Goal: Information Seeking & Learning: Learn about a topic

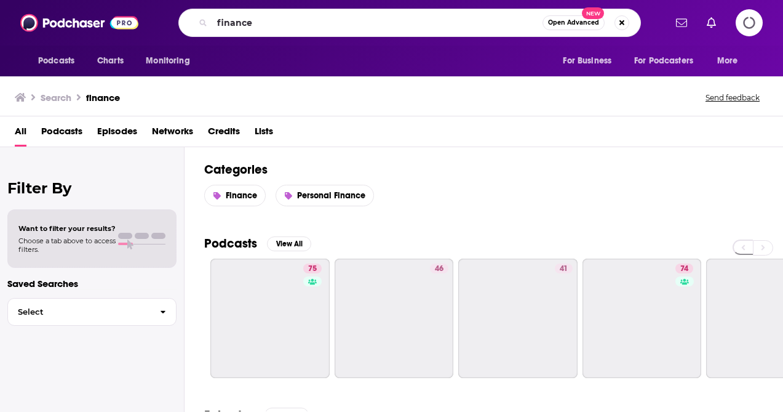
click at [155, 20] on div "finance Open Advanced New" at bounding box center [409, 23] width 511 height 28
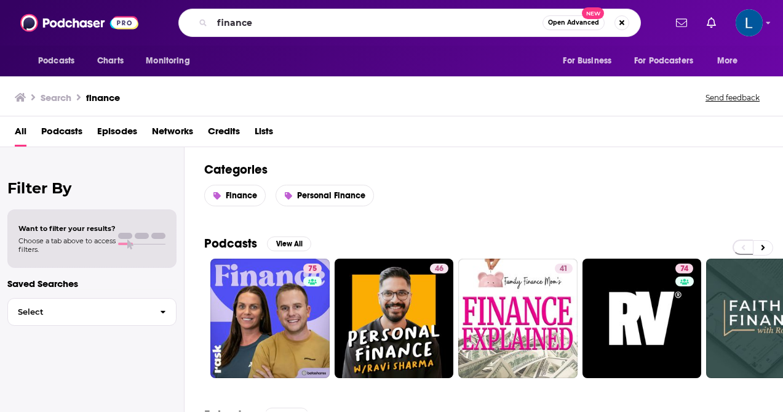
drag, startPoint x: 270, startPoint y: 28, endPoint x: 194, endPoint y: 30, distance: 75.7
click at [194, 30] on div "finance Open Advanced New" at bounding box center [409, 23] width 463 height 28
type input "f"
type input "wall street breakfast"
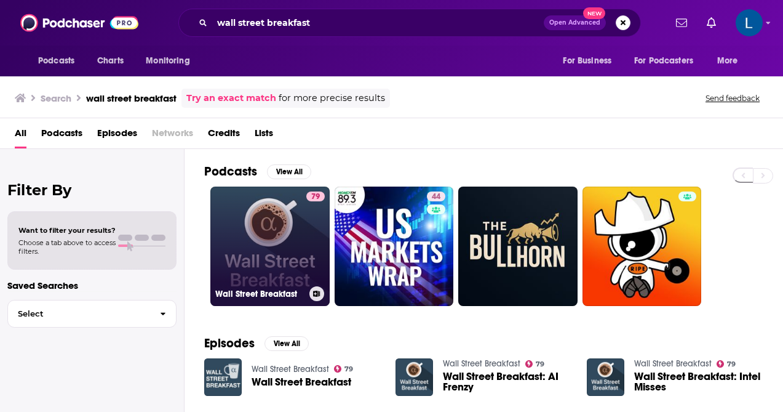
click at [286, 214] on link "[STREET_ADDRESS] Breakfast" at bounding box center [269, 245] width 119 height 119
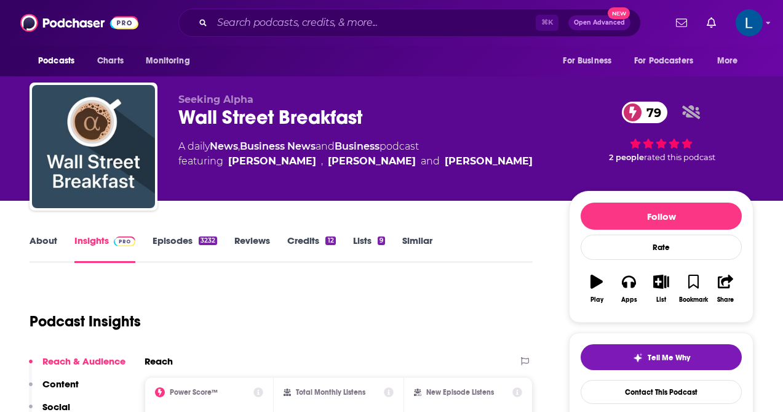
scroll to position [143, 0]
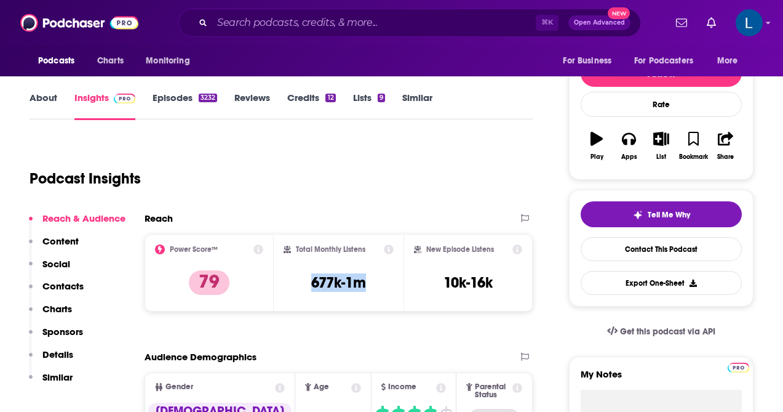
drag, startPoint x: 380, startPoint y: 281, endPoint x: 307, endPoint y: 283, distance: 72.7
click at [307, 283] on div "Total Monthly Listens 677k-1m" at bounding box center [339, 272] width 110 height 57
copy h3 "677k-1m"
